Goal: Transaction & Acquisition: Register for event/course

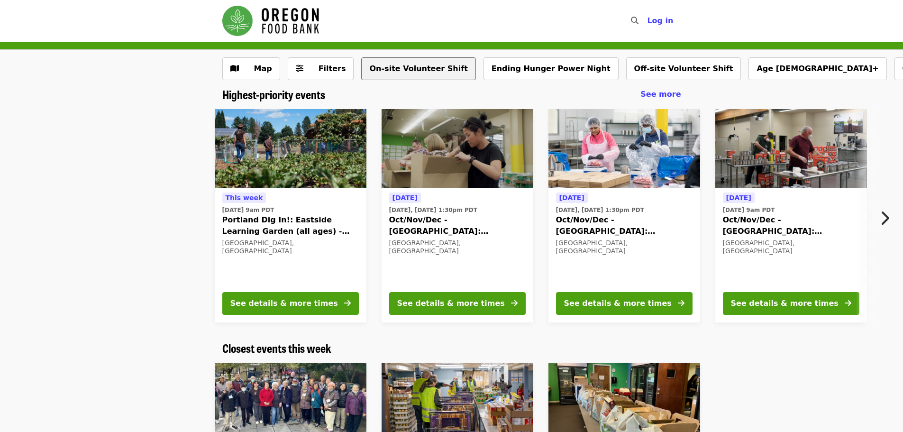
click at [397, 66] on button "On-site Volunteer Shift" at bounding box center [418, 68] width 114 height 23
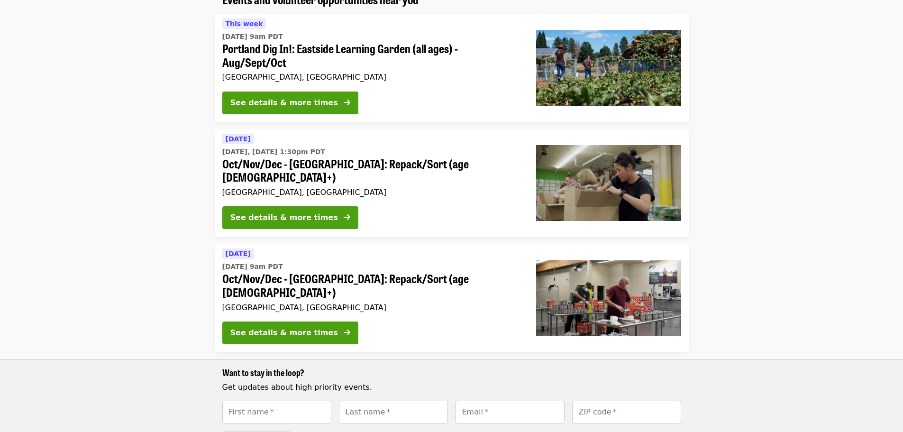
scroll to position [142, 0]
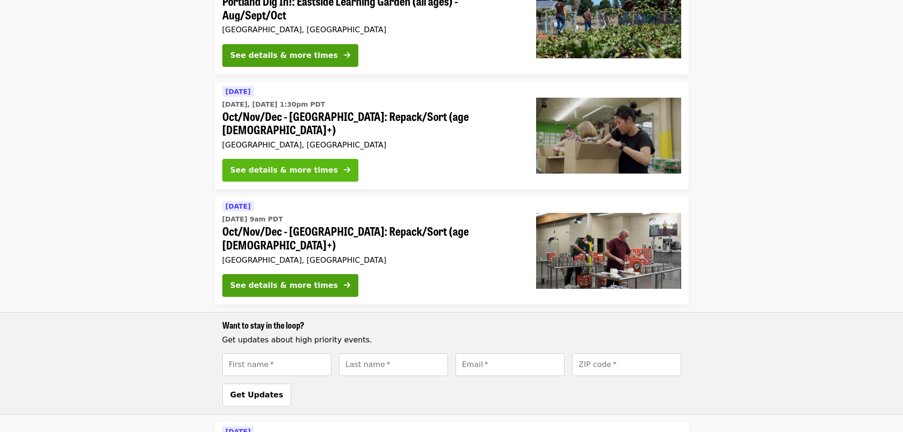
click at [257, 164] on div "See details & more times" at bounding box center [284, 169] width 108 height 11
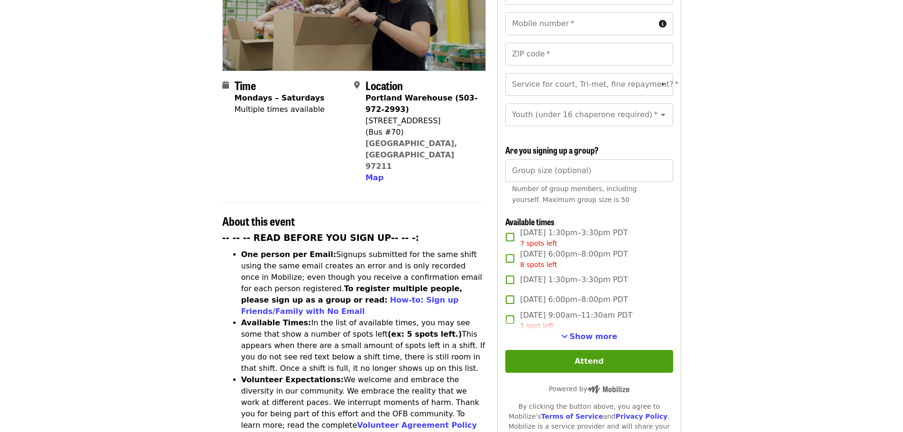
scroll to position [190, 0]
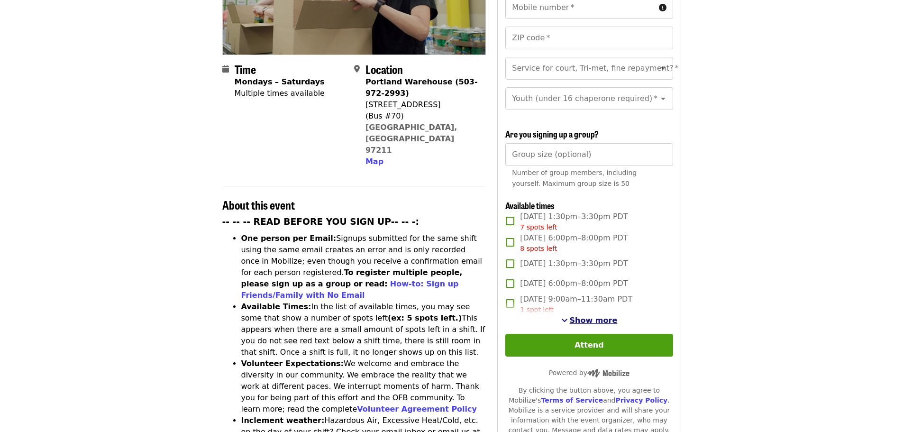
click at [594, 318] on span "Show more" at bounding box center [594, 320] width 48 height 9
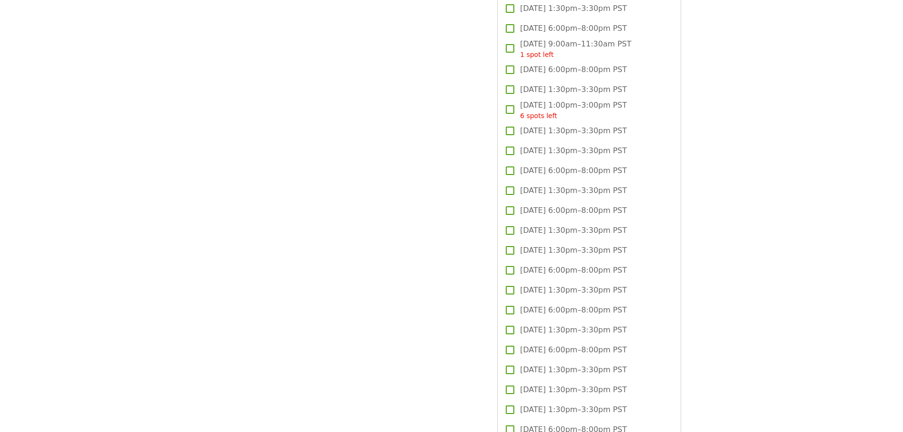
scroll to position [1422, 0]
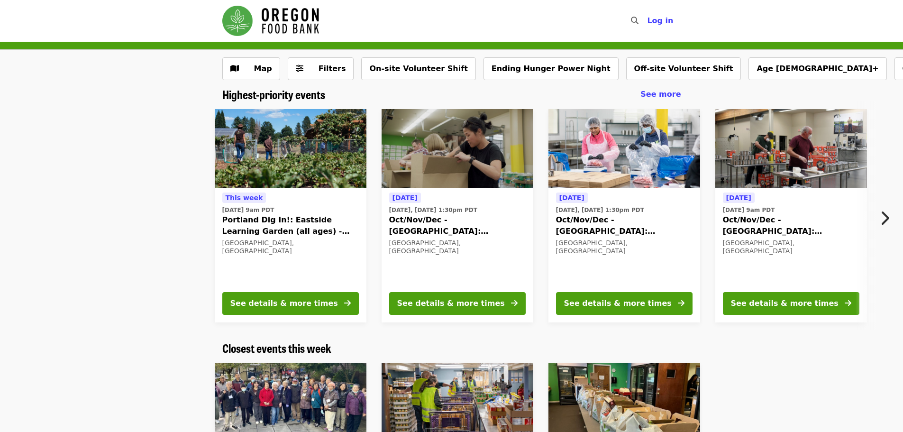
click at [450, 163] on img at bounding box center [457, 149] width 152 height 80
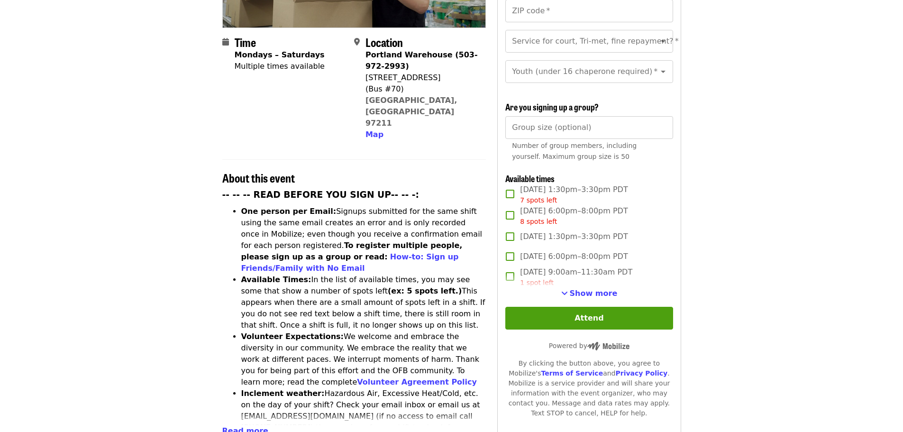
scroll to position [237, 0]
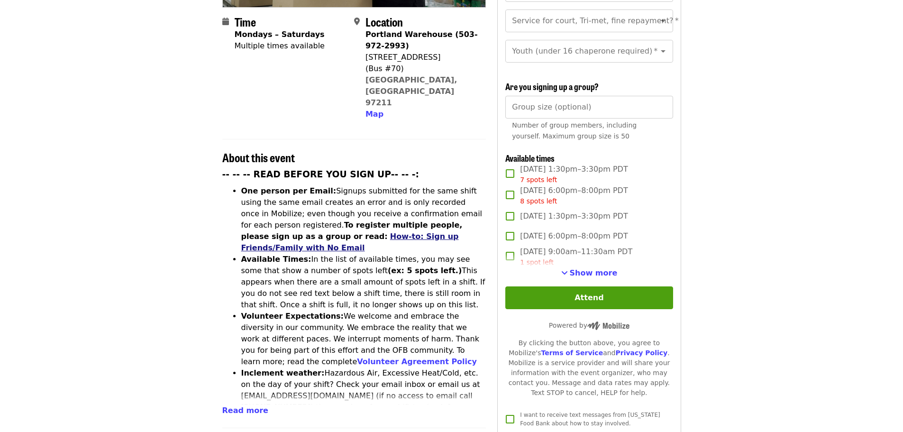
click at [302, 232] on link "How-to: Sign up Friends/Family with No Email" at bounding box center [350, 242] width 218 height 20
